Goal: Information Seeking & Learning: Learn about a topic

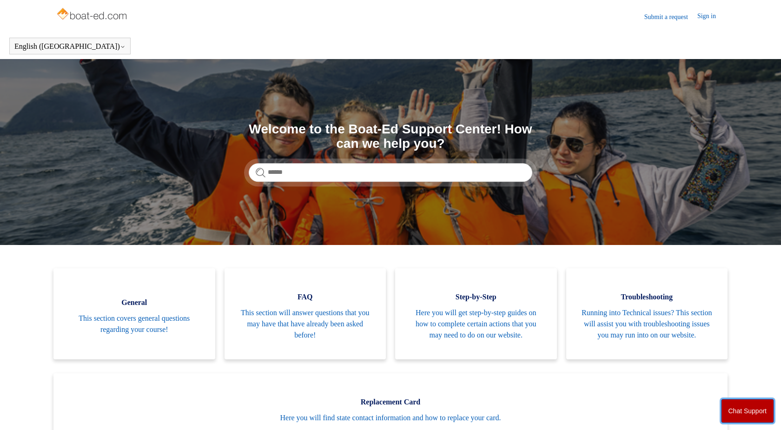
click at [755, 405] on button "Chat Support" at bounding box center [747, 411] width 53 height 24
click at [307, 169] on input "Search" at bounding box center [391, 172] width 284 height 19
click at [300, 176] on input "Search" at bounding box center [391, 172] width 284 height 19
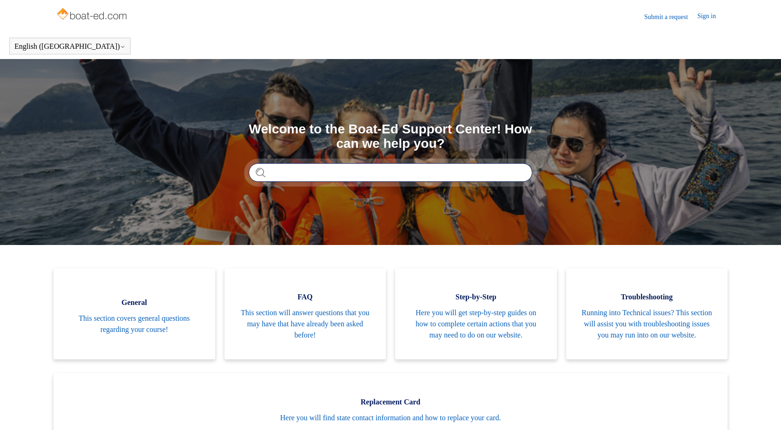
click at [343, 174] on input "Search" at bounding box center [391, 172] width 284 height 19
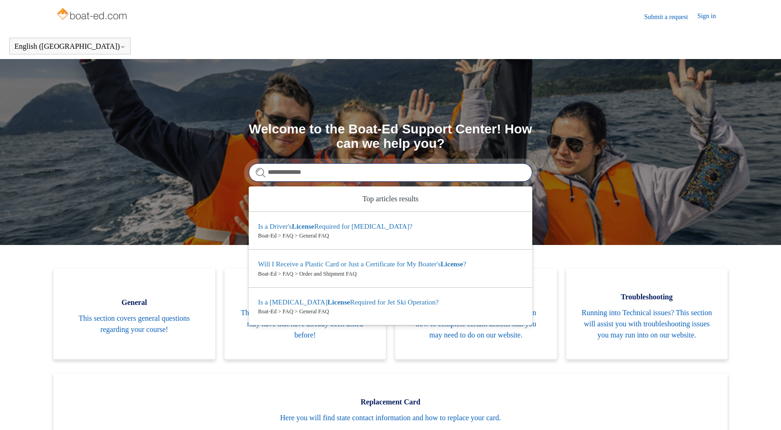
type input "**********"
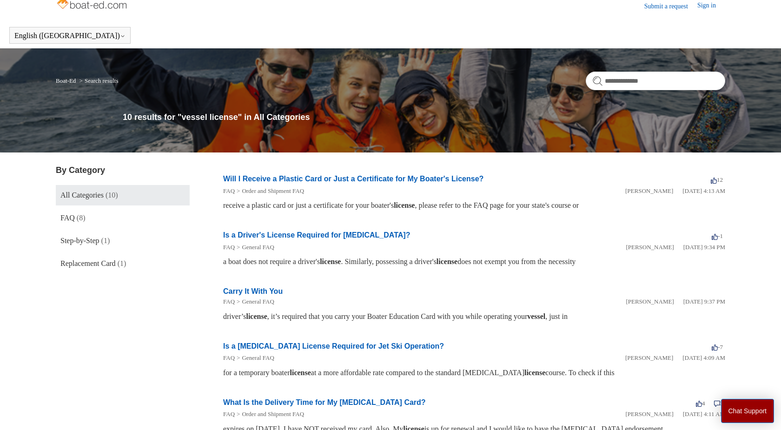
scroll to position [7, 0]
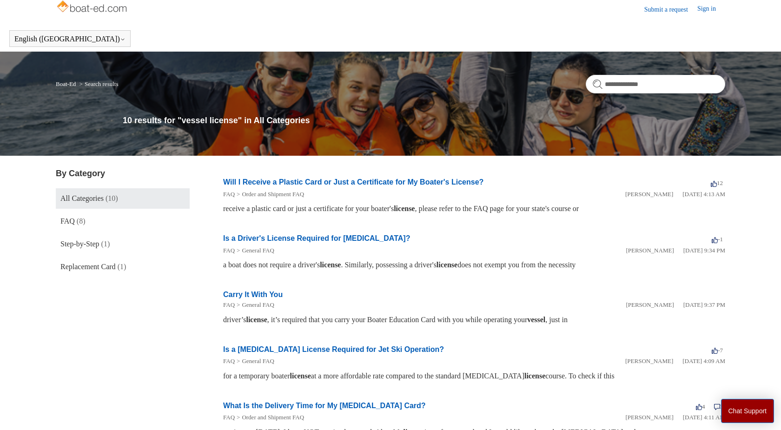
click at [321, 240] on link "Is a Driver's License Required for [MEDICAL_DATA]?" at bounding box center [316, 238] width 187 height 8
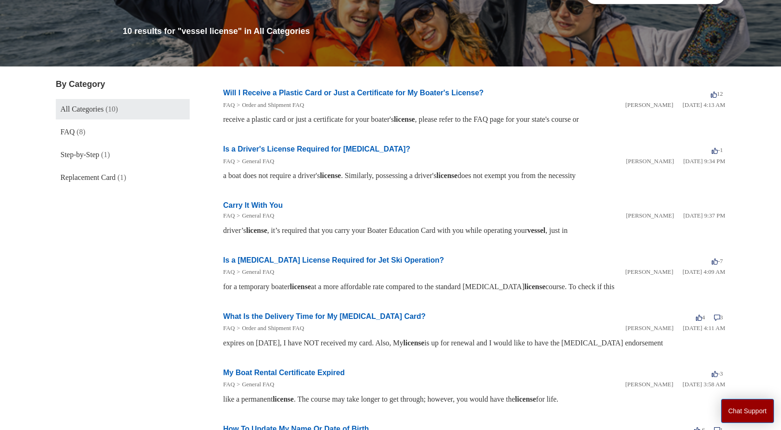
scroll to position [0, 0]
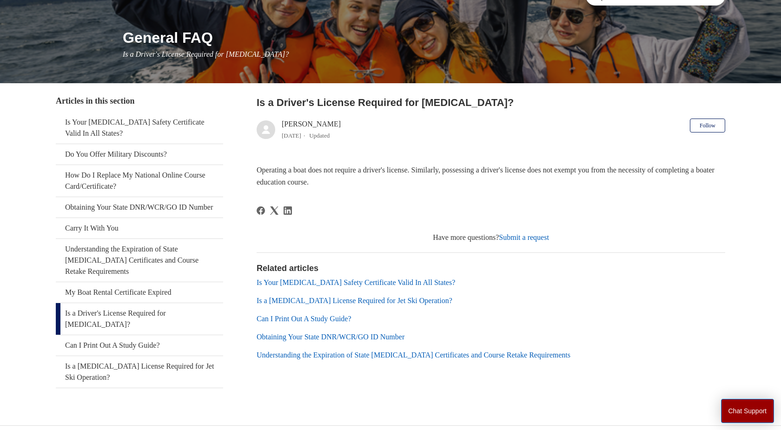
scroll to position [100, 0]
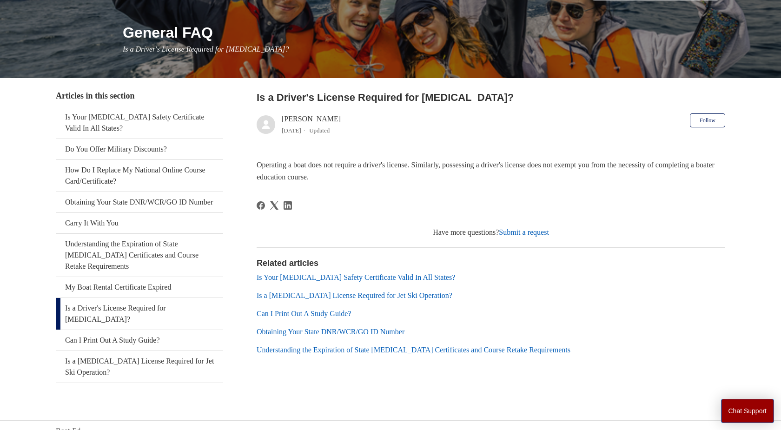
click at [414, 279] on link "Is Your Boating Safety Certificate Valid In All States?" at bounding box center [356, 277] width 199 height 8
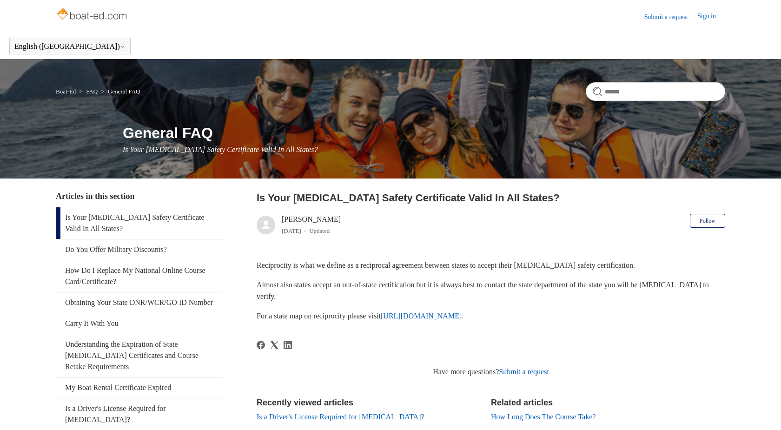
click at [412, 273] on div "Reciprocity is what we define as a reciprocal agreement between states to accep…" at bounding box center [491, 290] width 469 height 62
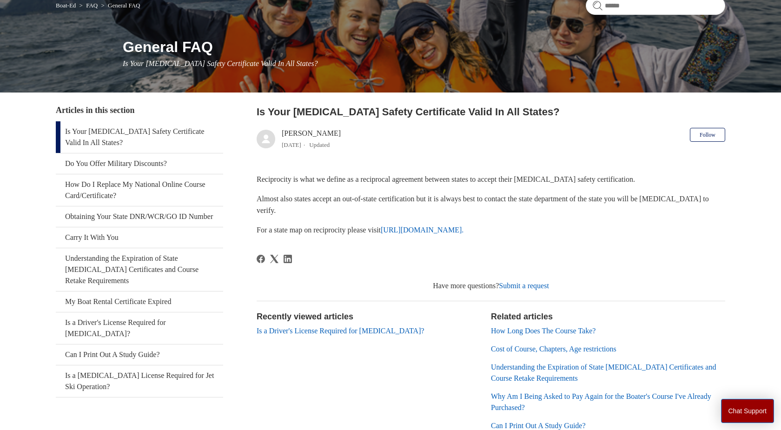
scroll to position [99, 0]
